Goal: Task Accomplishment & Management: Use online tool/utility

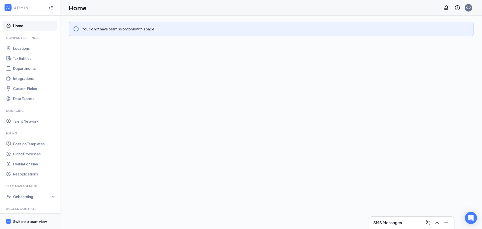
click at [22, 219] on div "Switch to team view" at bounding box center [30, 221] width 34 height 5
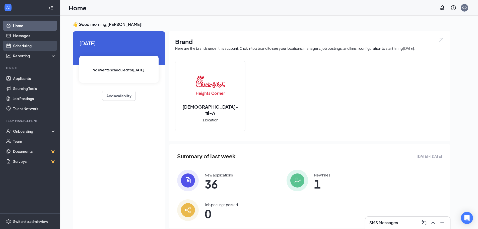
click at [34, 44] on link "Scheduling" at bounding box center [34, 46] width 43 height 10
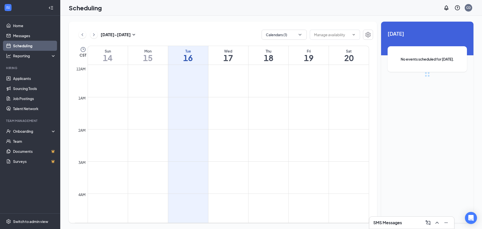
scroll to position [247, 0]
click at [267, 35] on button "Calendars (1)" at bounding box center [283, 35] width 45 height 10
click at [267, 56] on input "My Calendar" at bounding box center [279, 57] width 28 height 5
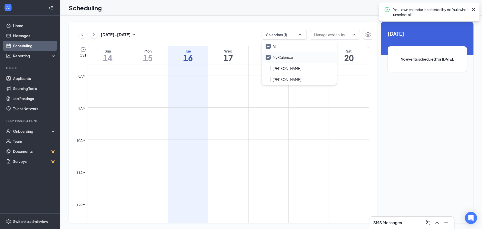
click at [268, 58] on input "My Calendar" at bounding box center [279, 57] width 28 height 5
checkbox input "true"
click at [270, 80] on input "[PERSON_NAME]" at bounding box center [283, 79] width 36 height 5
checkbox input "true"
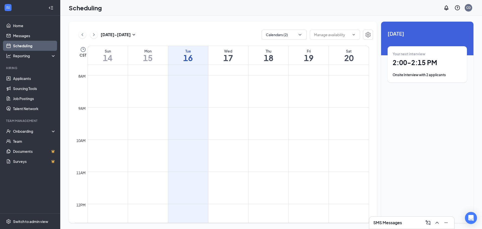
click at [241, 31] on div "[DATE] - [DATE] Calendars (2)" at bounding box center [224, 35] width 298 height 10
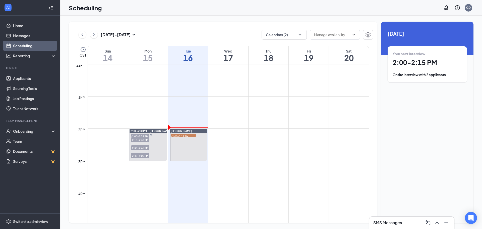
scroll to position [397, 0]
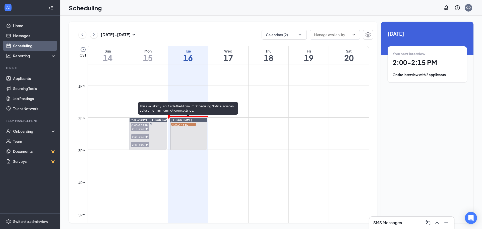
click at [183, 124] on span "2:00-2:15 PM" at bounding box center [183, 124] width 25 height 5
